Goal: Transaction & Acquisition: Purchase product/service

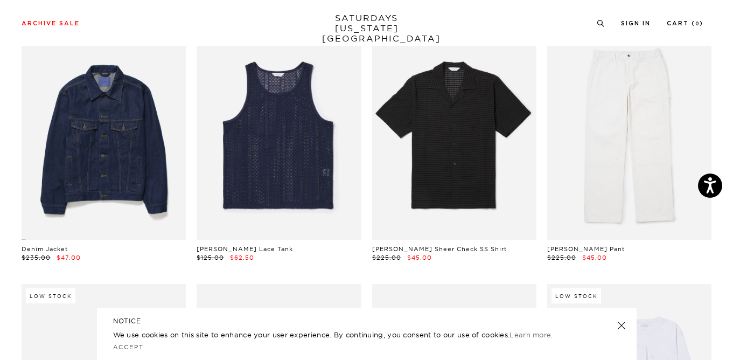
scroll to position [578, 0]
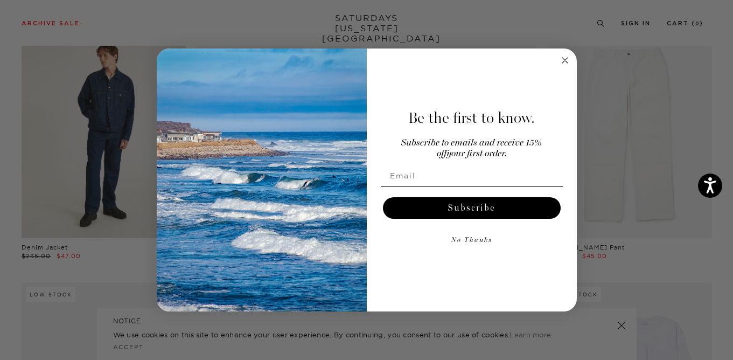
click at [119, 156] on div "Close dialog Be the first to know. Subscribe to emails and receive 15% off your…" at bounding box center [366, 180] width 733 height 360
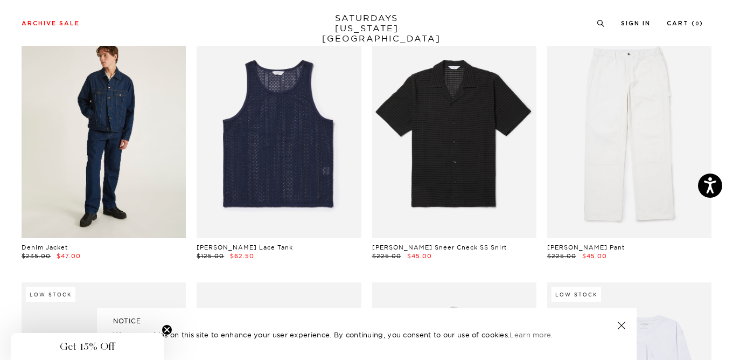
click at [119, 156] on link at bounding box center [104, 135] width 164 height 206
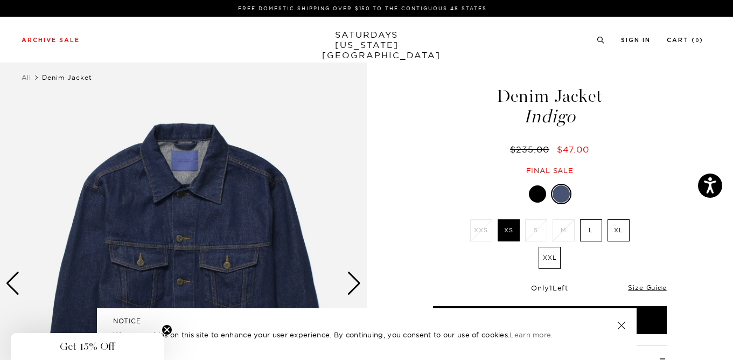
click at [591, 233] on label "L" at bounding box center [591, 230] width 22 height 22
click at [0, 0] on input "L" at bounding box center [0, 0] width 0 height 0
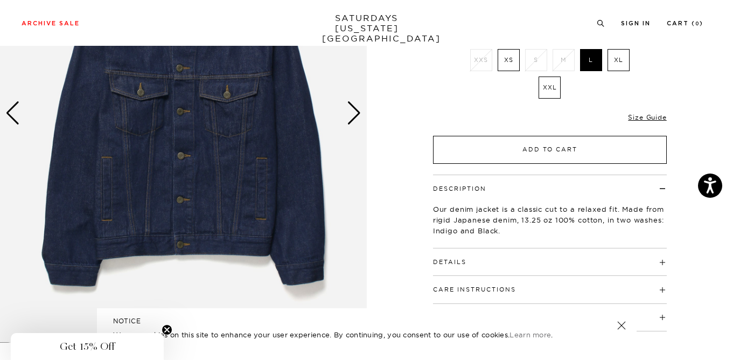
scroll to position [98, 0]
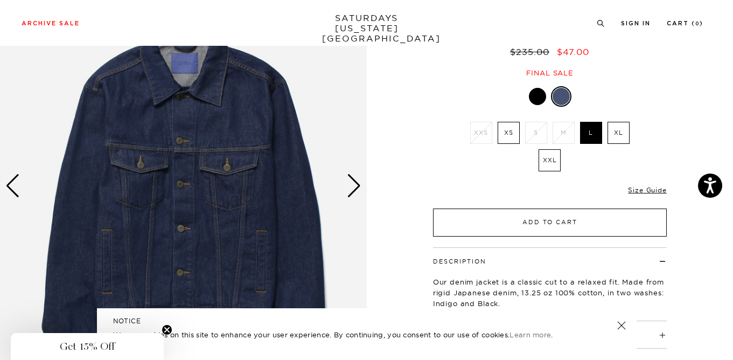
click at [539, 217] on button "Add to Cart" at bounding box center [550, 222] width 234 height 28
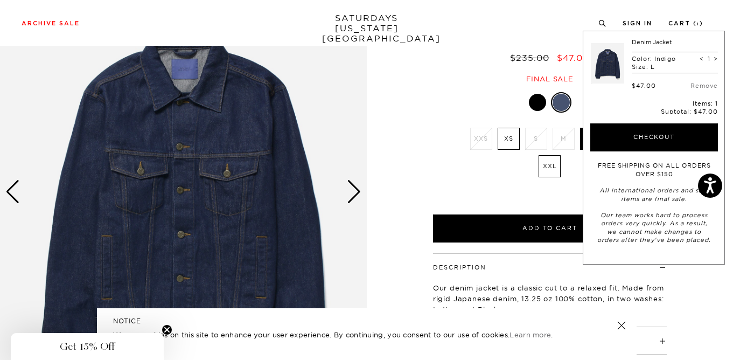
scroll to position [80, 0]
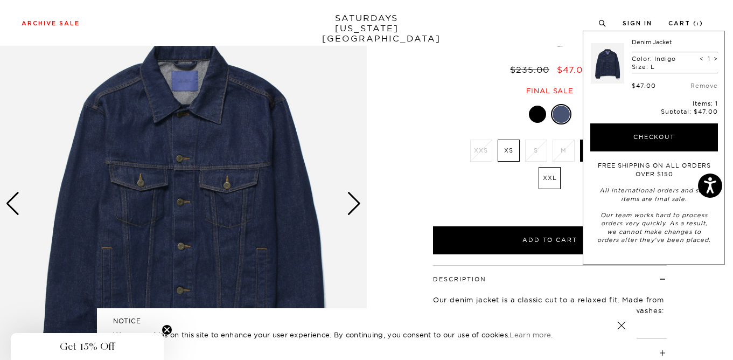
click at [353, 210] on div "Next slide" at bounding box center [354, 204] width 15 height 24
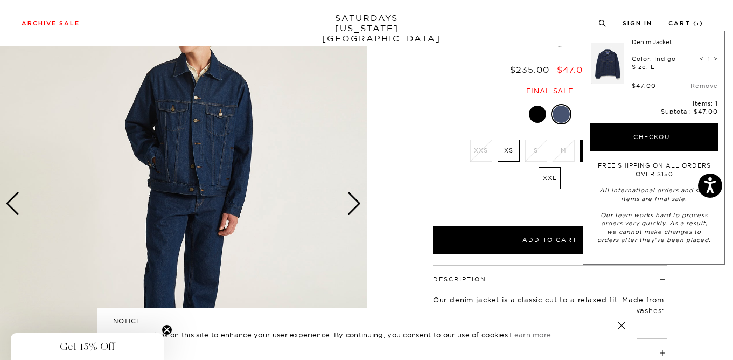
click at [353, 206] on div "Next slide" at bounding box center [354, 204] width 15 height 24
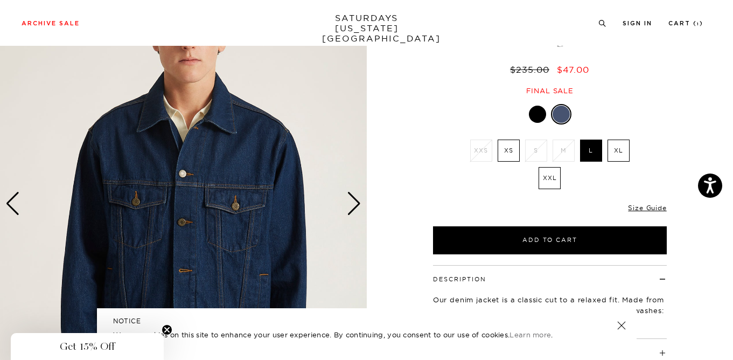
click at [537, 107] on div at bounding box center [537, 114] width 17 height 17
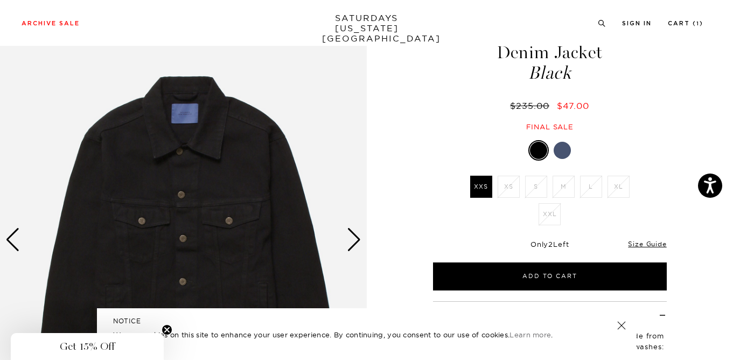
scroll to position [49, 0]
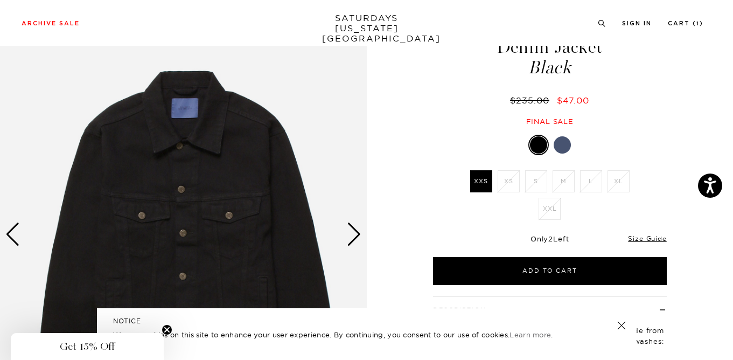
click at [559, 144] on div at bounding box center [562, 144] width 17 height 17
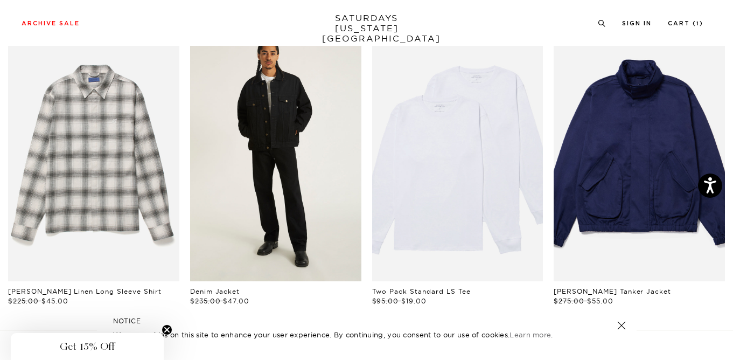
scroll to position [532, 0]
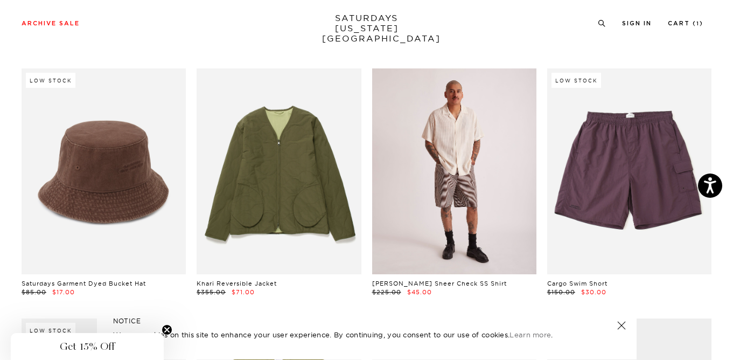
scroll to position [5546, 0]
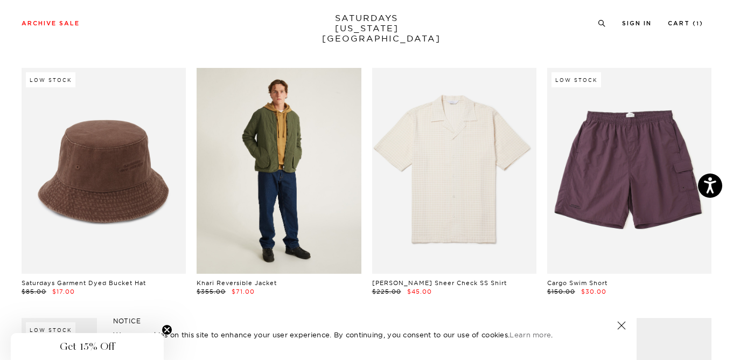
click at [304, 174] on link at bounding box center [279, 171] width 164 height 206
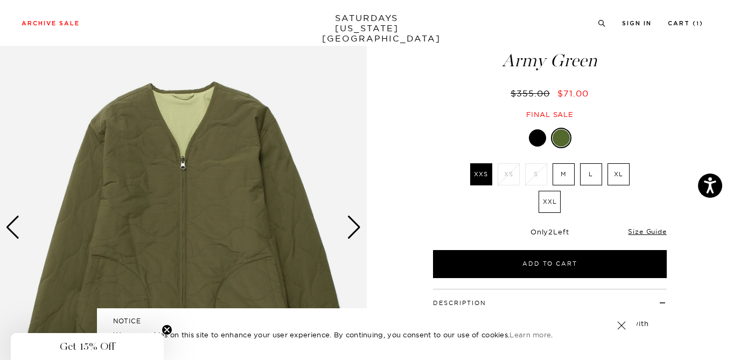
scroll to position [69, 0]
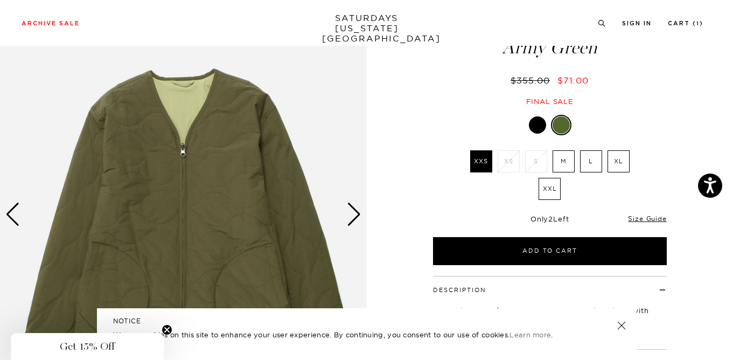
click at [349, 212] on div "Next slide" at bounding box center [354, 215] width 15 height 24
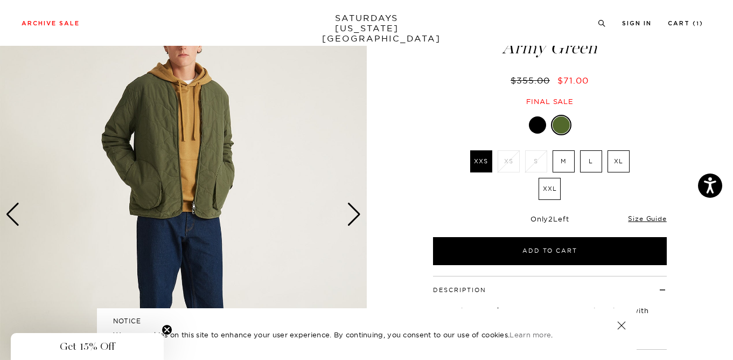
click at [349, 212] on div "Next slide" at bounding box center [354, 215] width 15 height 24
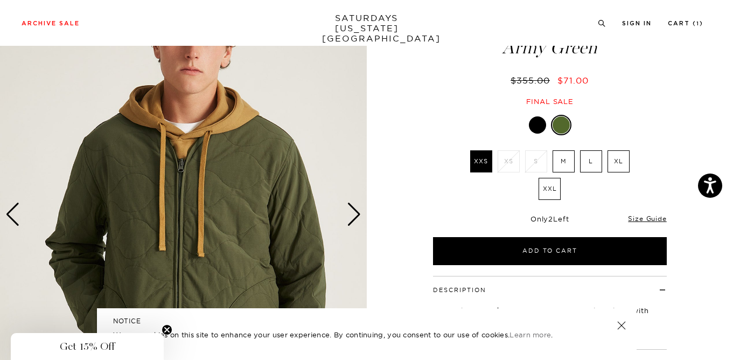
click at [349, 212] on div "Next slide" at bounding box center [354, 215] width 15 height 24
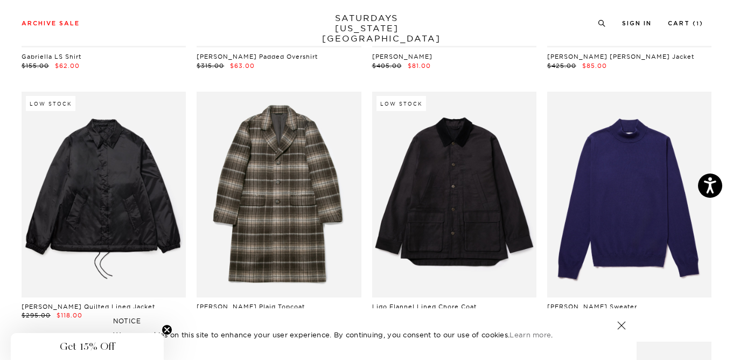
scroll to position [9293, 0]
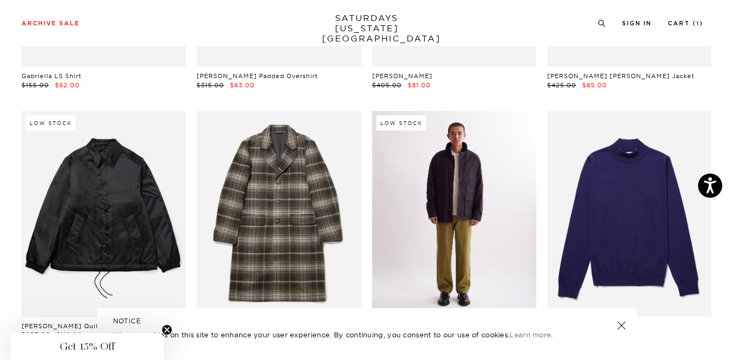
click at [426, 143] on link at bounding box center [454, 214] width 164 height 206
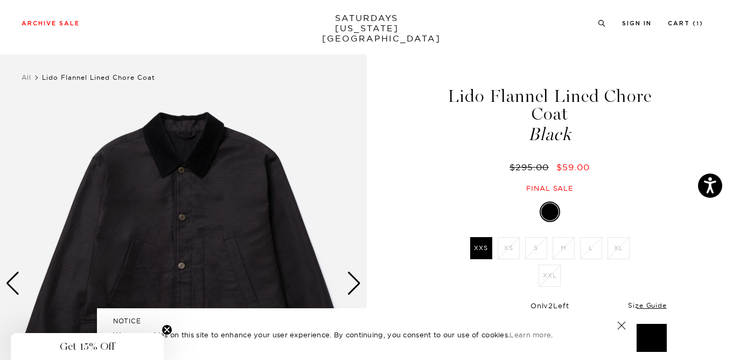
scroll to position [77, 0]
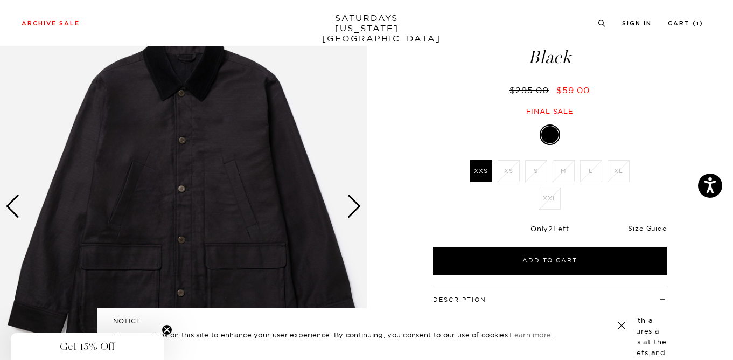
click at [636, 227] on link "Size Guide" at bounding box center [647, 228] width 38 height 8
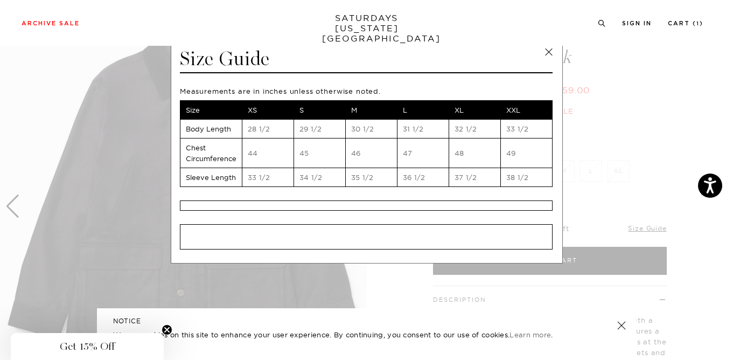
scroll to position [0, 0]
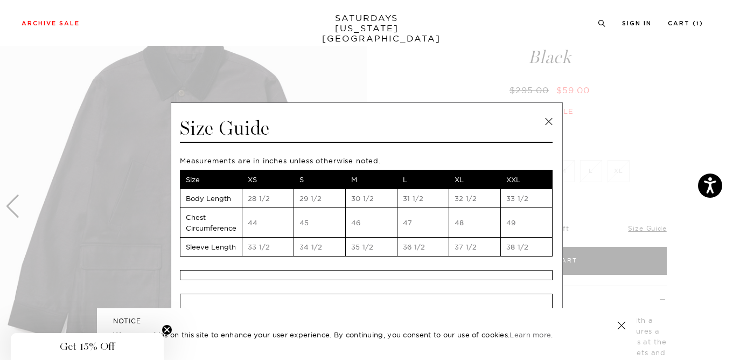
click at [20, 61] on span at bounding box center [362, 180] width 725 height 360
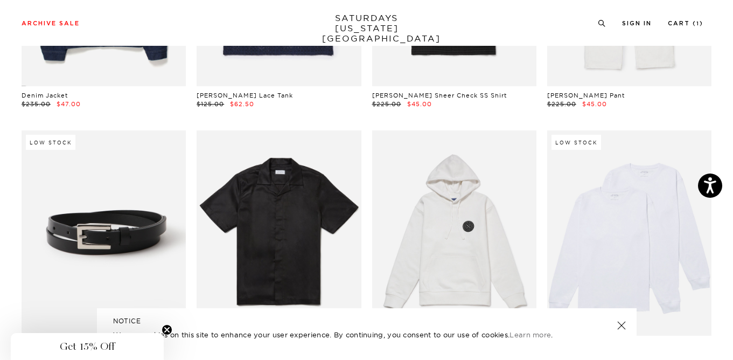
scroll to position [629, 0]
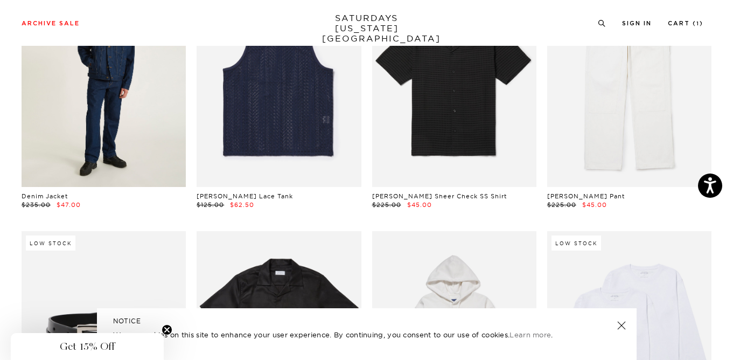
click at [123, 108] on link at bounding box center [104, 84] width 164 height 206
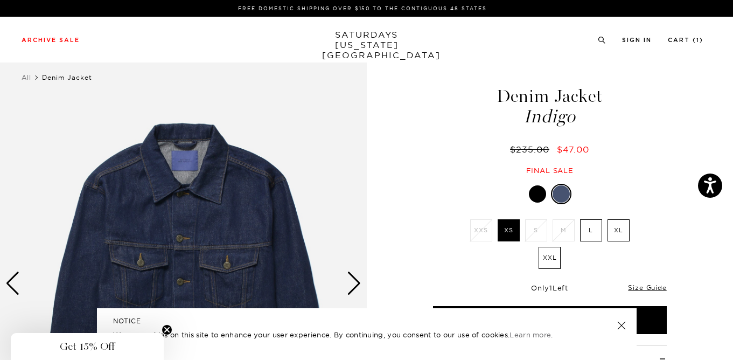
click at [352, 278] on div "Next slide" at bounding box center [354, 284] width 15 height 24
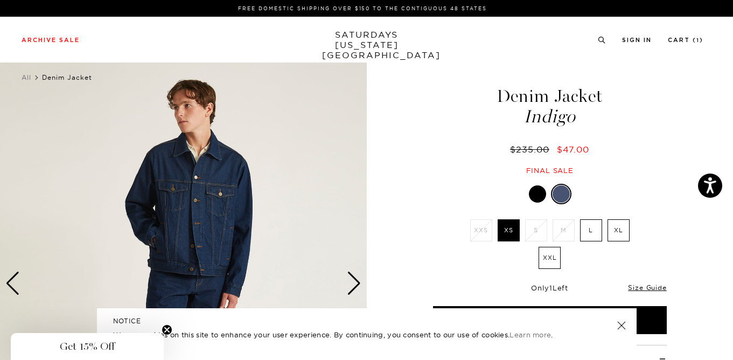
click at [355, 276] on div "Next slide" at bounding box center [354, 284] width 15 height 24
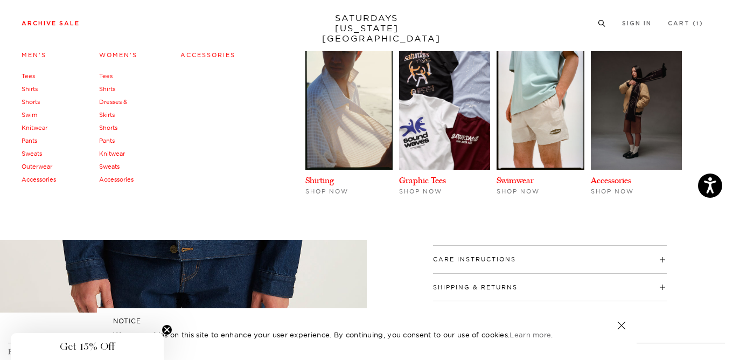
scroll to position [105, 0]
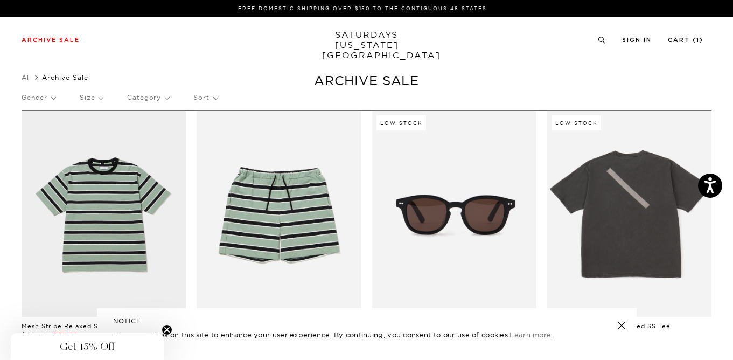
click at [96, 96] on p "Size" at bounding box center [91, 97] width 23 height 25
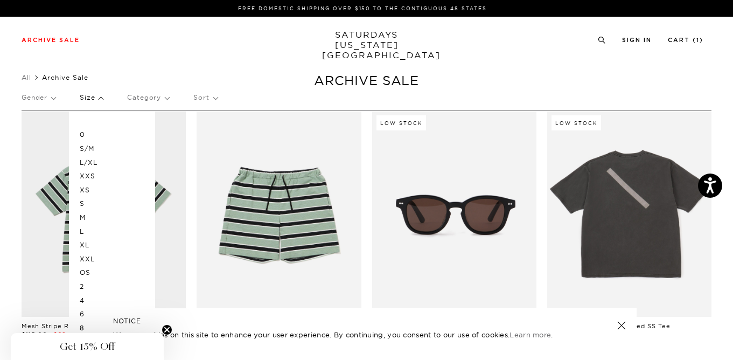
click at [86, 233] on p "L" at bounding box center [112, 232] width 65 height 14
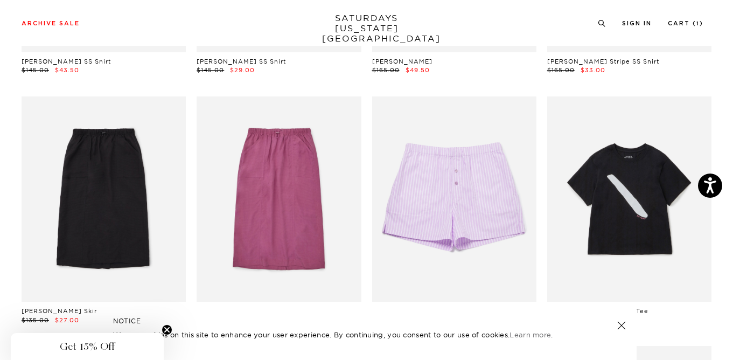
scroll to position [4068, 0]
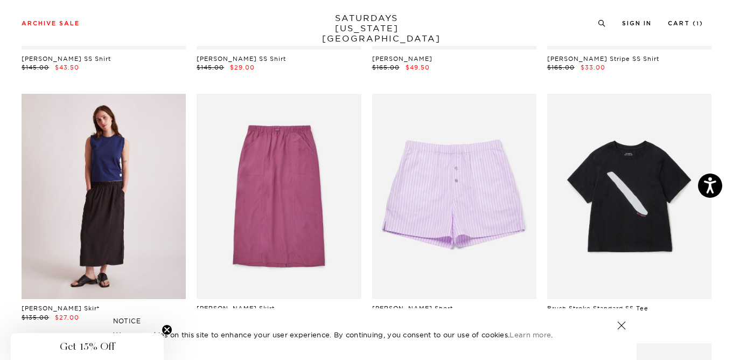
click at [111, 194] on link at bounding box center [104, 197] width 164 height 206
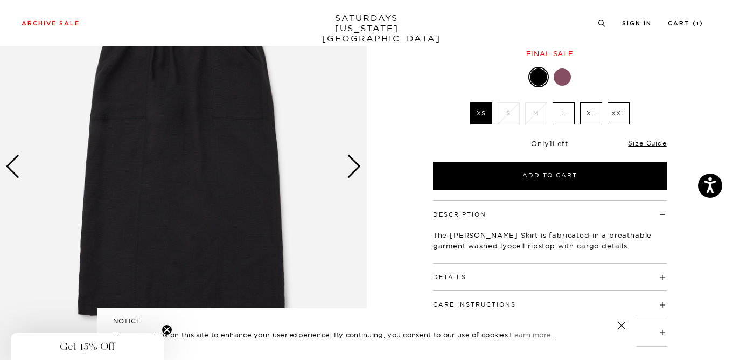
scroll to position [138, 0]
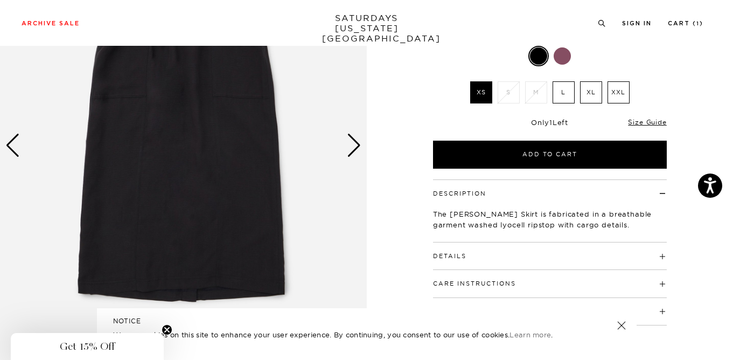
click at [354, 145] on div "Next slide" at bounding box center [354, 146] width 15 height 24
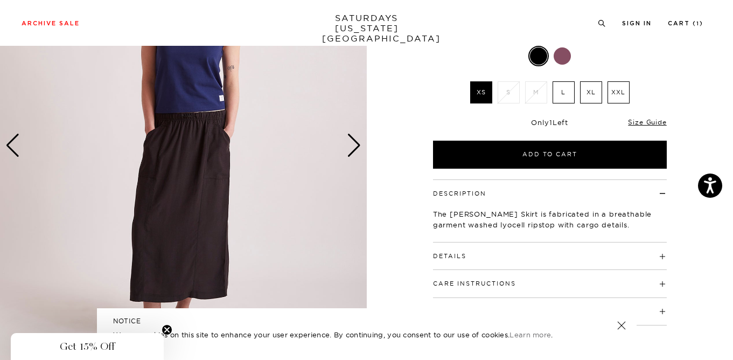
click at [201, 168] on img at bounding box center [183, 146] width 367 height 458
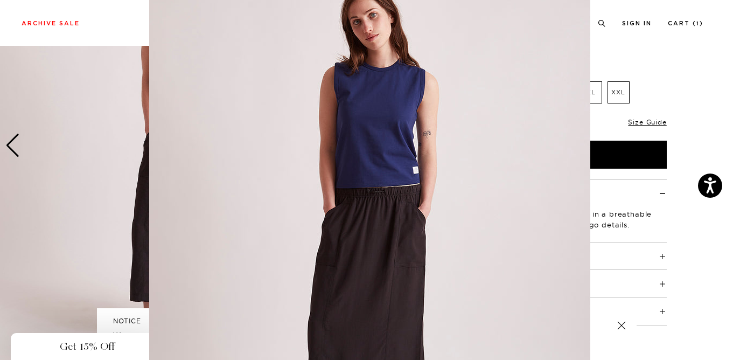
scroll to position [44, 0]
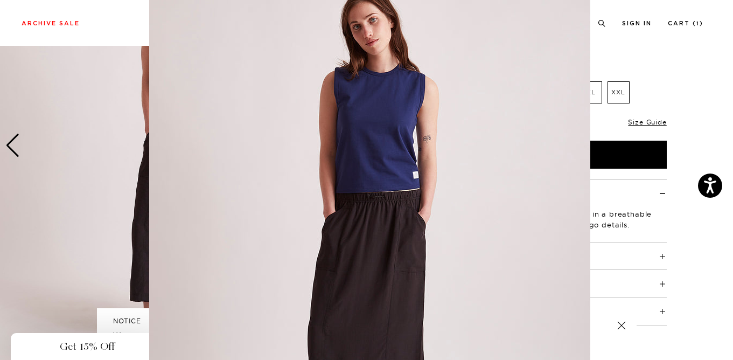
click at [670, 60] on figure at bounding box center [366, 180] width 733 height 360
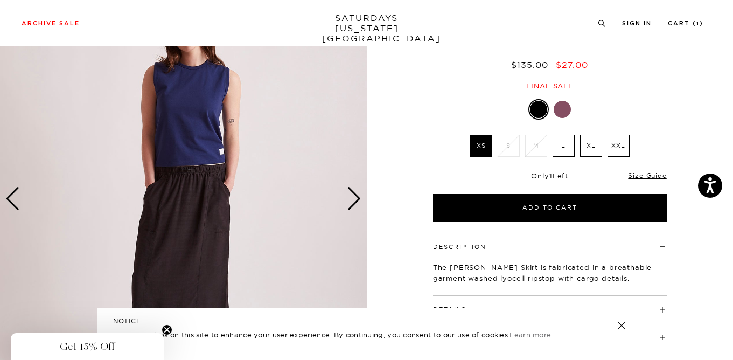
scroll to position [67, 0]
